Goal: Transaction & Acquisition: Purchase product/service

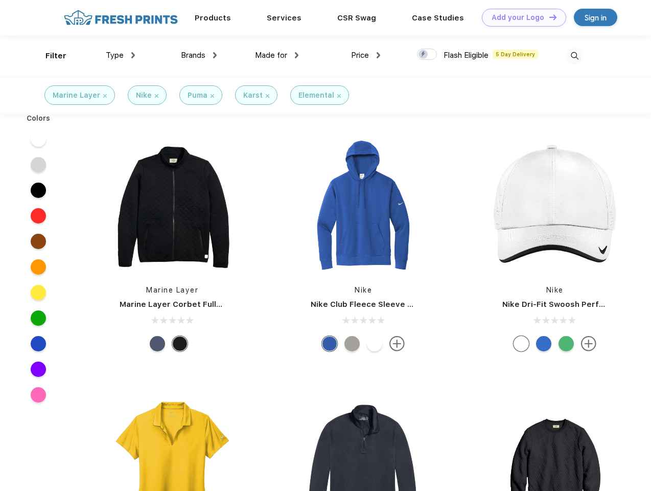
scroll to position [1, 0]
click at [521, 17] on link "Add your Logo Design Tool" at bounding box center [524, 18] width 84 height 18
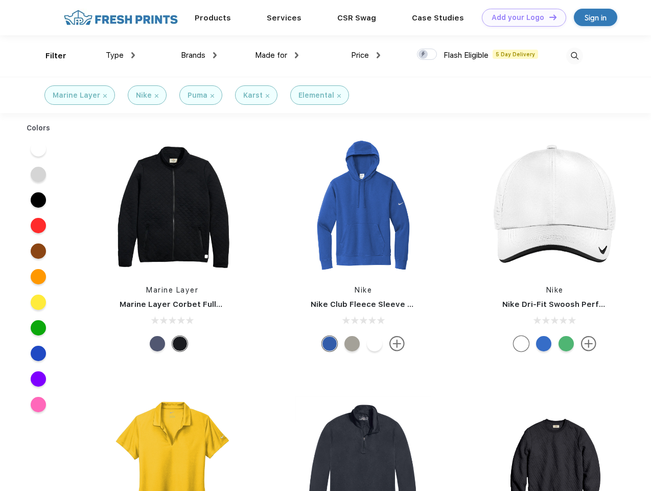
click at [0, 0] on div "Design Tool" at bounding box center [0, 0] width 0 height 0
click at [549, 17] on link "Add your Logo Design Tool" at bounding box center [524, 18] width 84 height 18
click at [49, 56] on div "Filter" at bounding box center [56, 56] width 21 height 12
click at [121, 55] on span "Type" at bounding box center [115, 55] width 18 height 9
click at [199, 55] on span "Brands" at bounding box center [193, 55] width 25 height 9
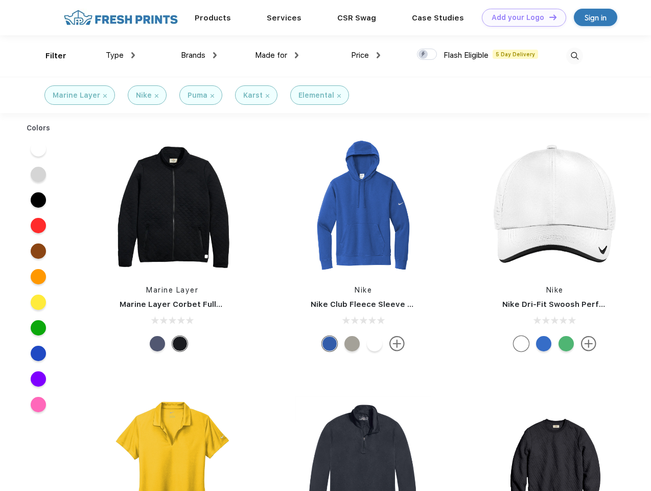
click at [277, 55] on span "Made for" at bounding box center [271, 55] width 32 height 9
click at [366, 55] on span "Price" at bounding box center [360, 55] width 18 height 9
click at [428, 55] on div at bounding box center [427, 54] width 20 height 11
click at [424, 55] on input "checkbox" at bounding box center [420, 51] width 7 height 7
click at [575, 56] on img at bounding box center [575, 56] width 17 height 17
